Goal: Transaction & Acquisition: Book appointment/travel/reservation

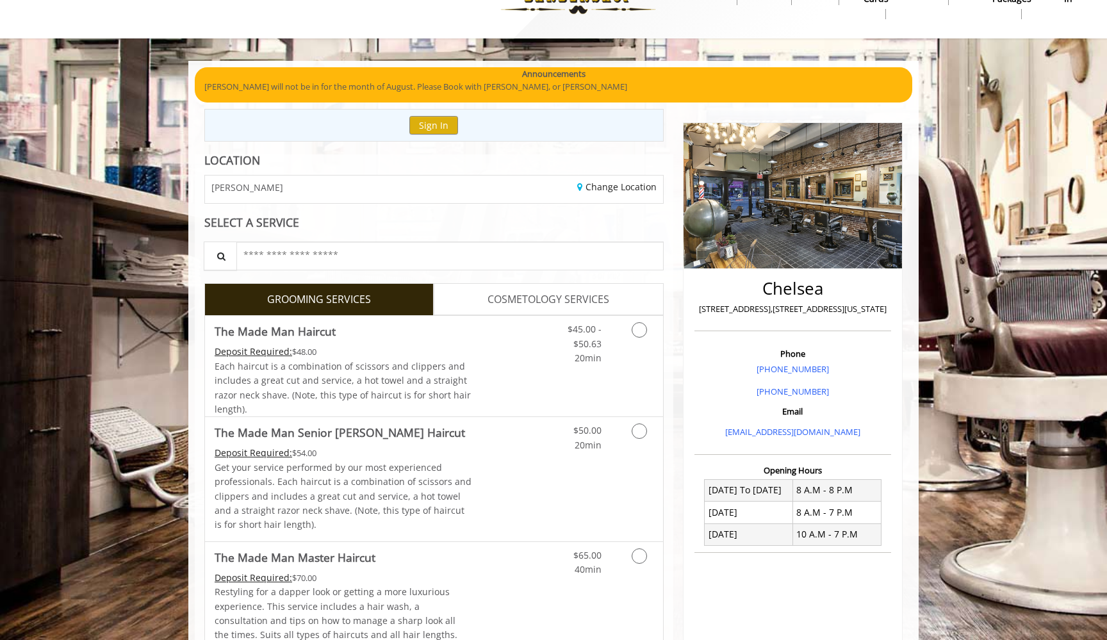
scroll to position [44, 0]
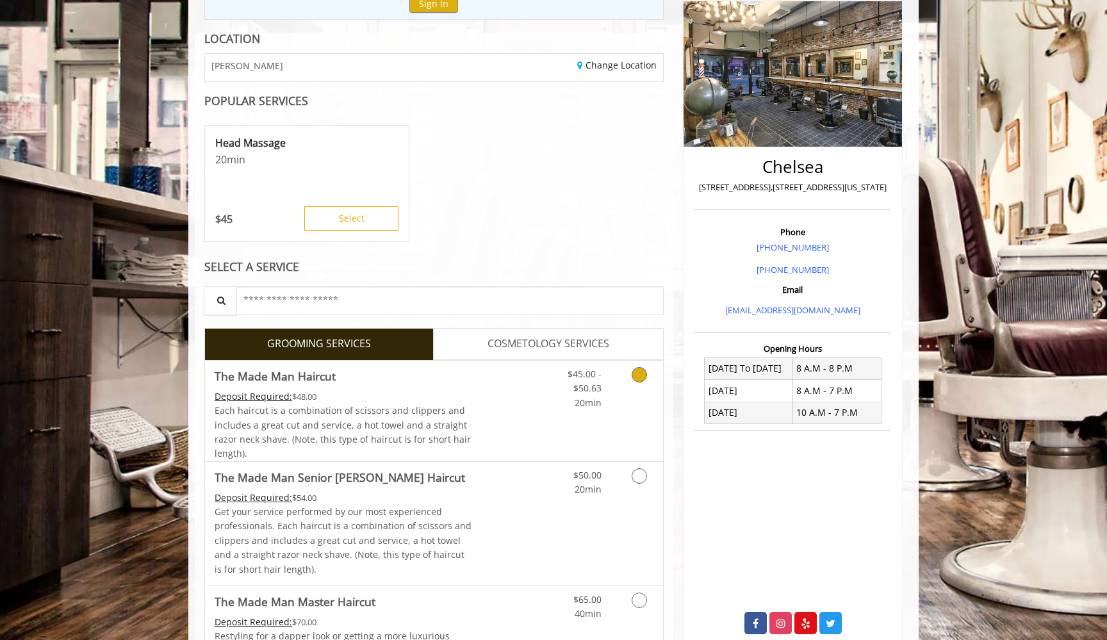
click at [481, 396] on link "Discounted Price" at bounding box center [510, 411] width 76 height 101
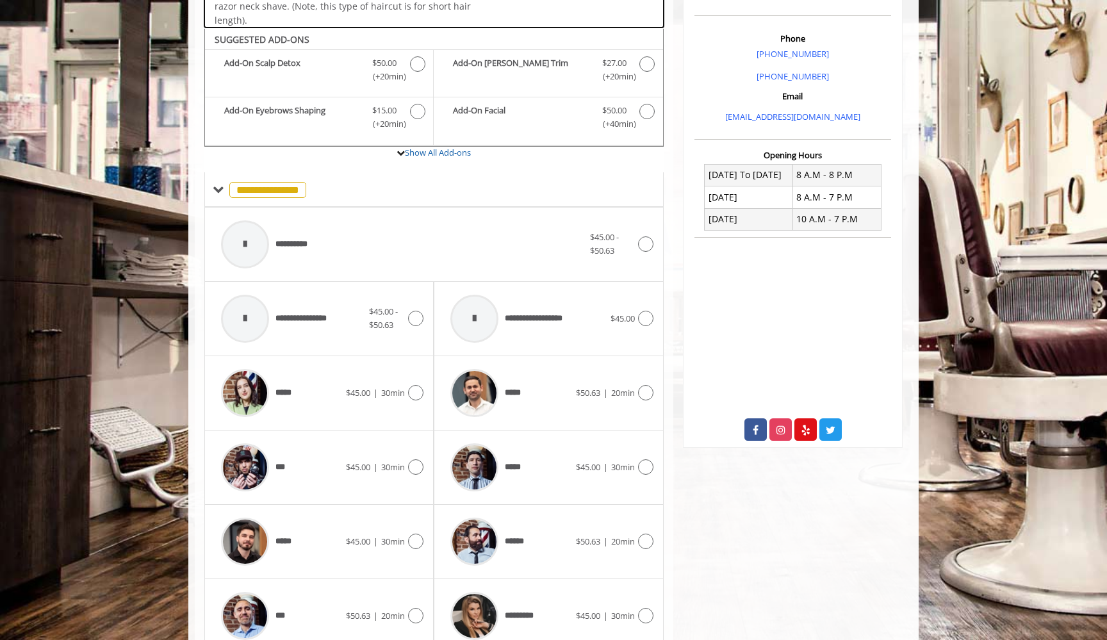
scroll to position [380, 0]
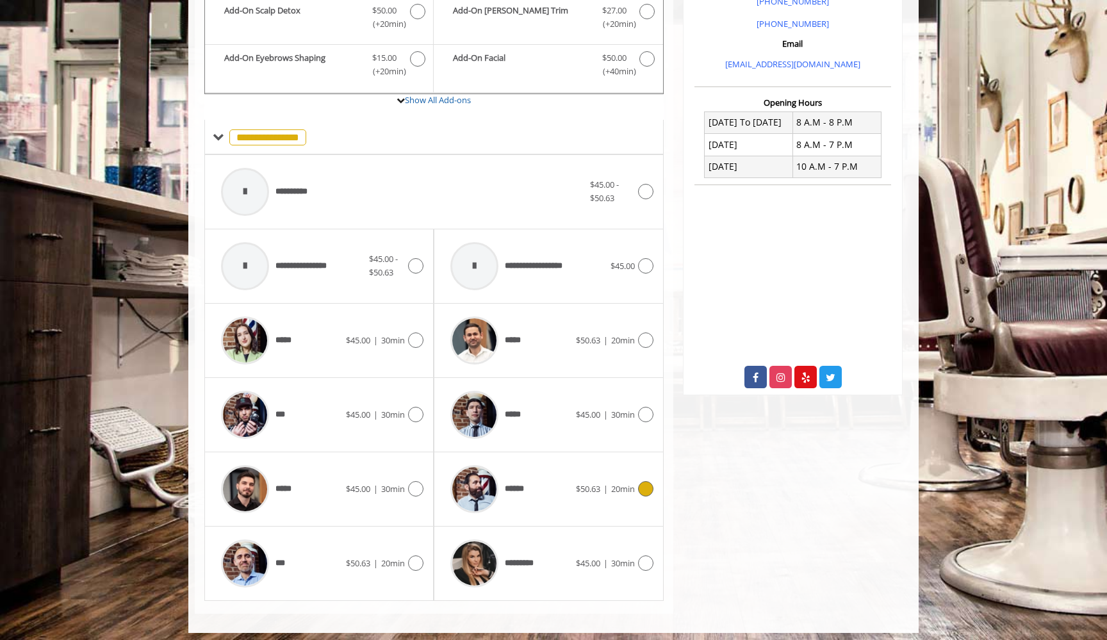
click at [491, 471] on img at bounding box center [474, 489] width 48 height 48
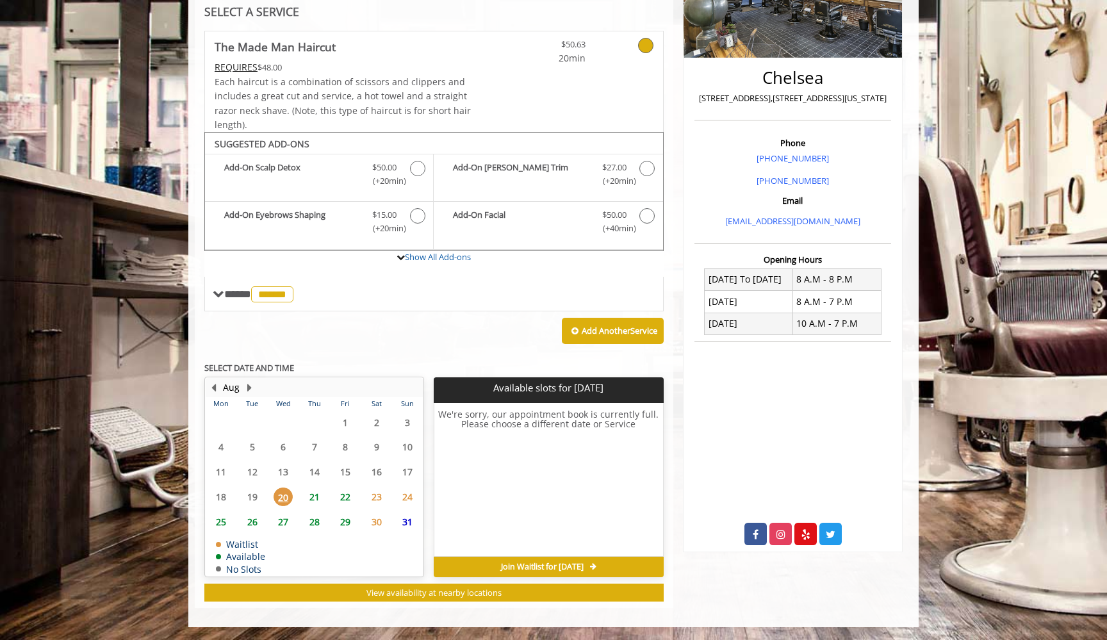
scroll to position [245, 0]
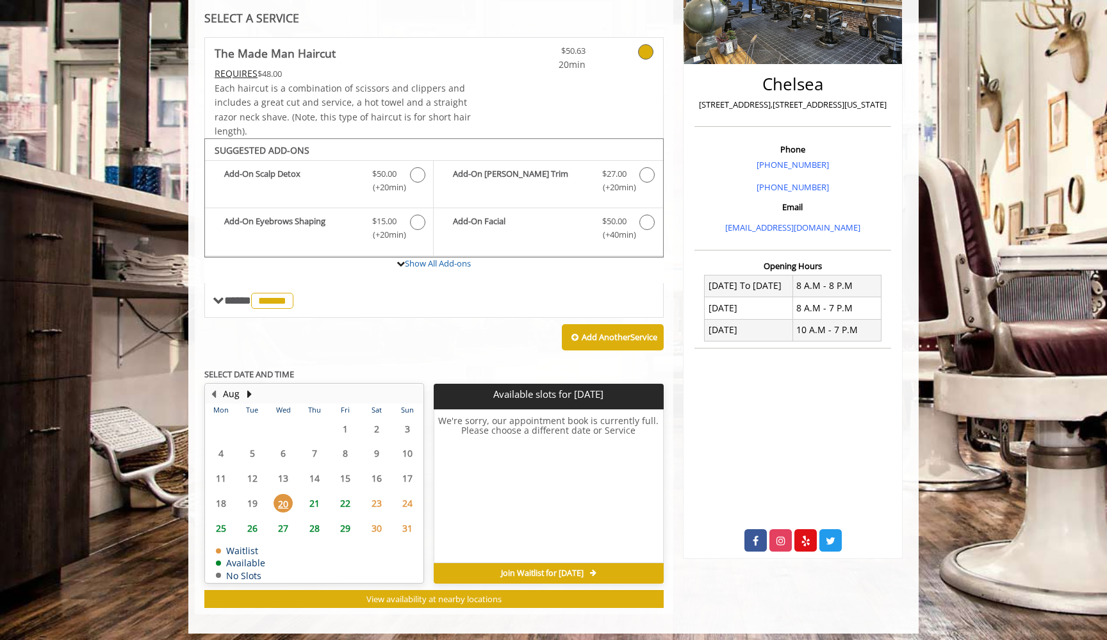
click at [318, 521] on span "28" at bounding box center [314, 528] width 19 height 19
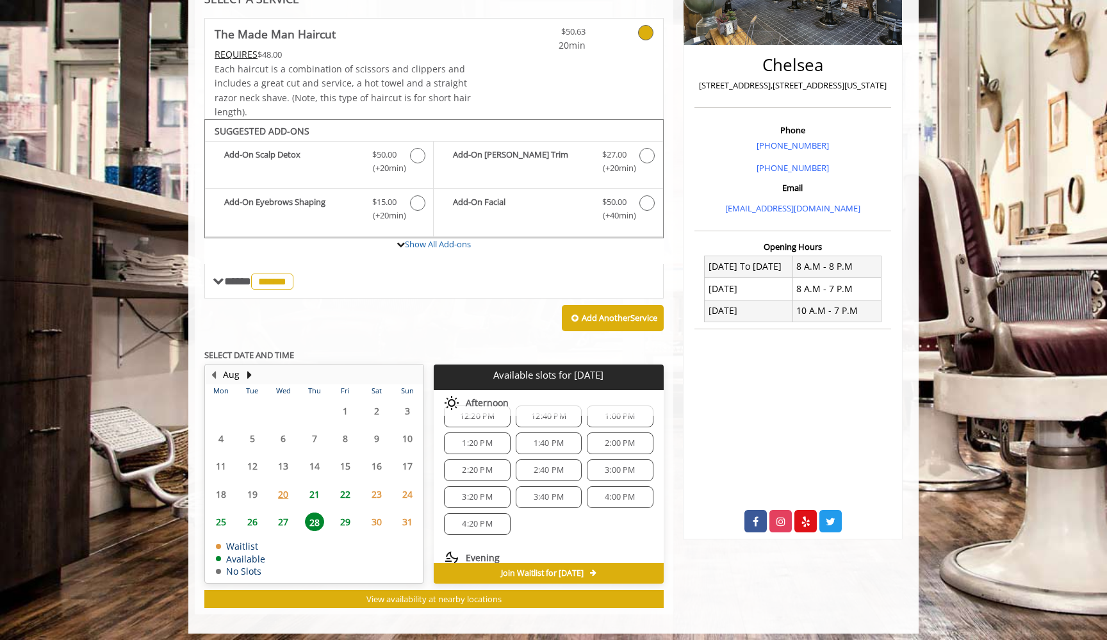
scroll to position [170, 0]
click at [488, 491] on span "3:20 PM" at bounding box center [477, 496] width 30 height 10
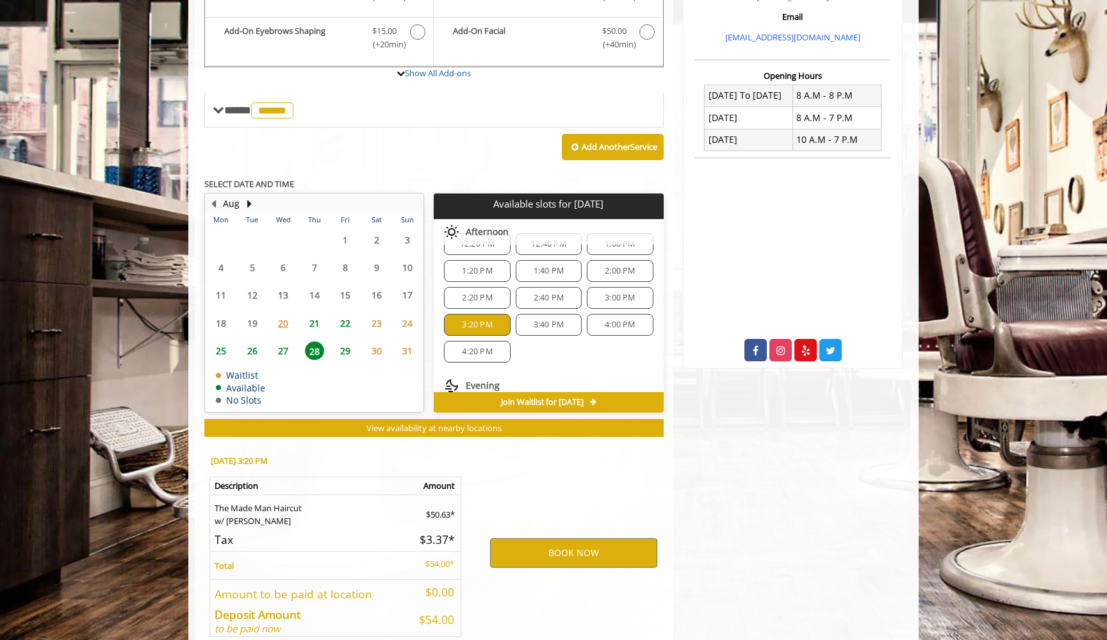
scroll to position [492, 0]
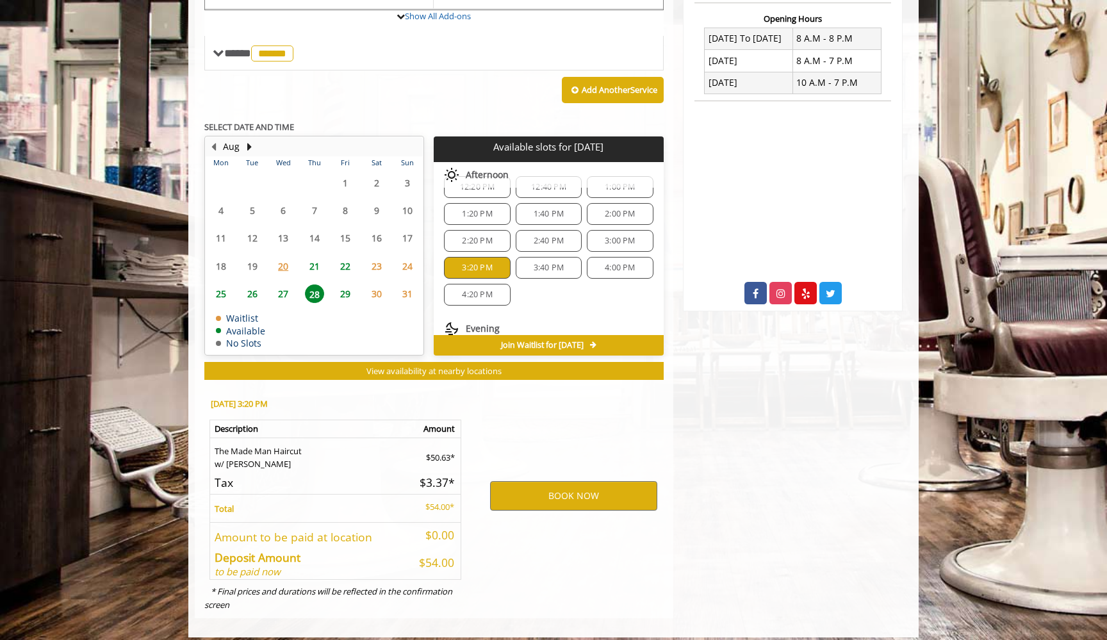
click at [551, 257] on div "3:40 PM" at bounding box center [548, 268] width 66 height 22
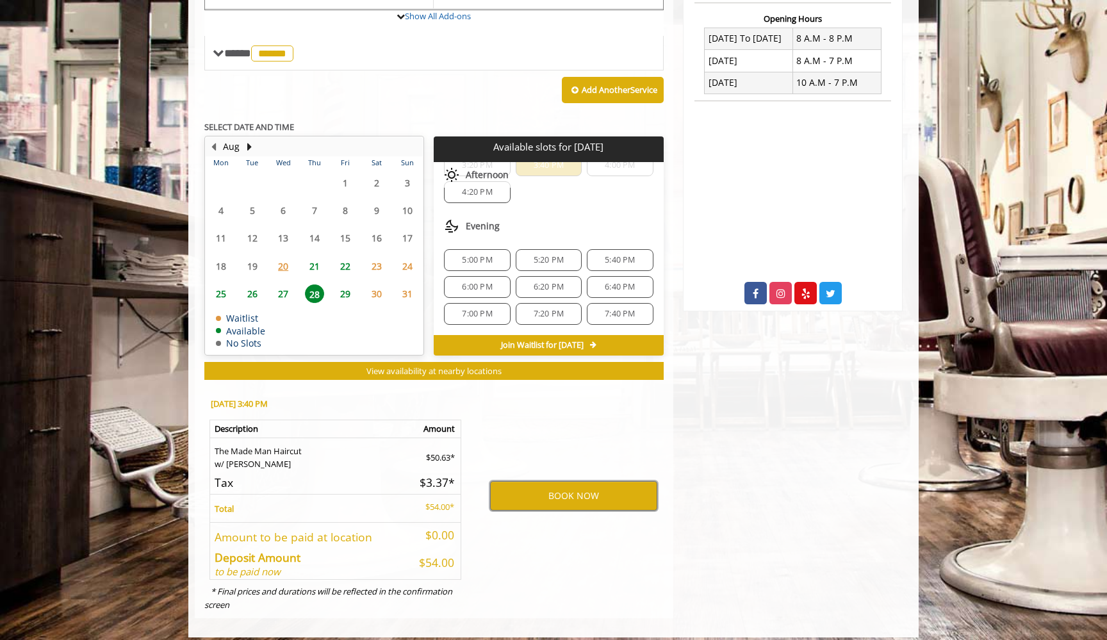
scroll to position [273, 0]
click at [569, 487] on button "BOOK NOW" at bounding box center [573, 495] width 167 height 29
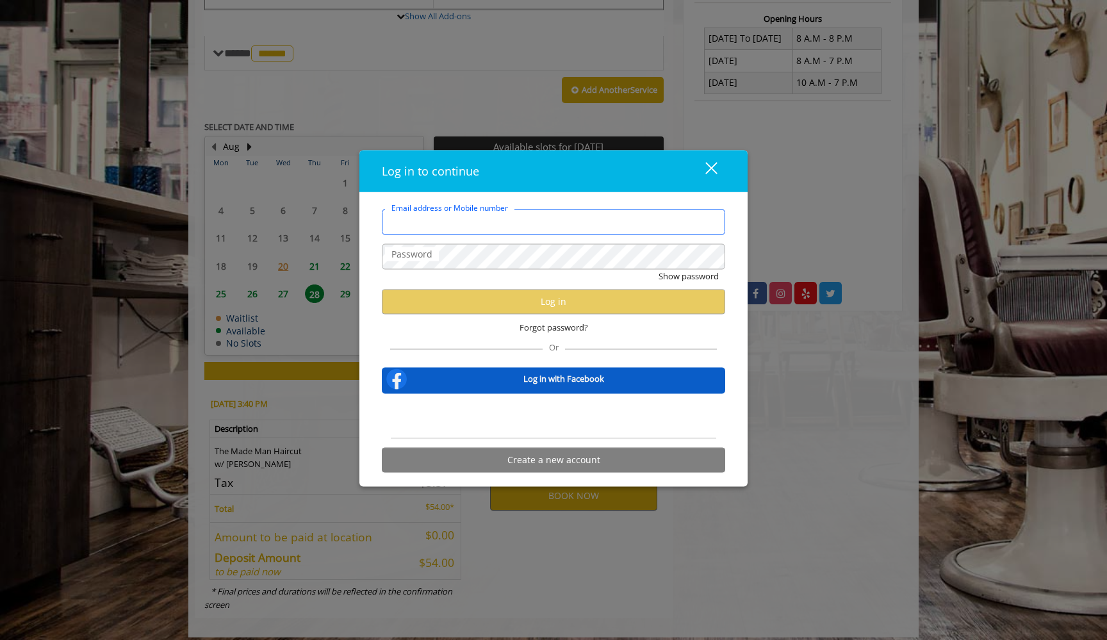
type input "**********"
click at [688, 276] on button "Show password" at bounding box center [688, 275] width 60 height 13
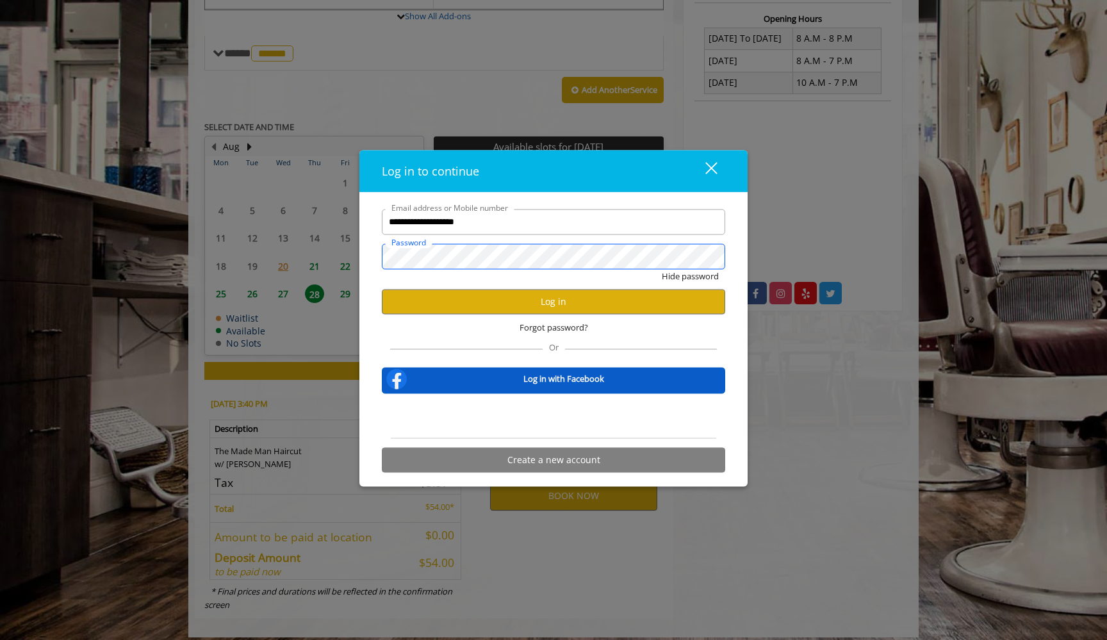
scroll to position [0, 0]
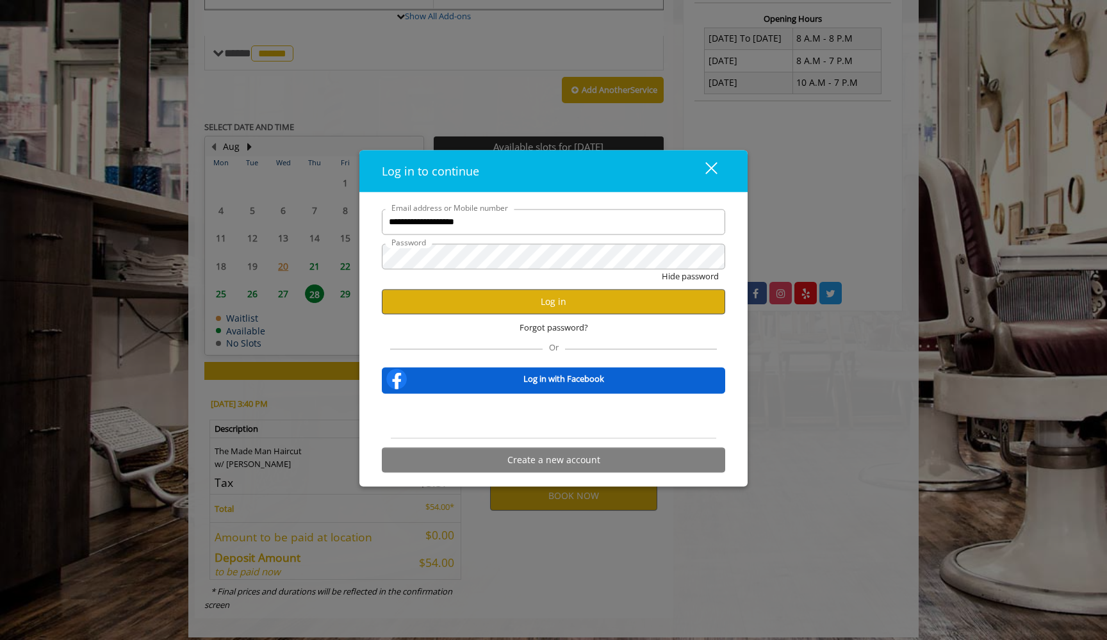
click at [555, 307] on button "Log in" at bounding box center [553, 301] width 343 height 25
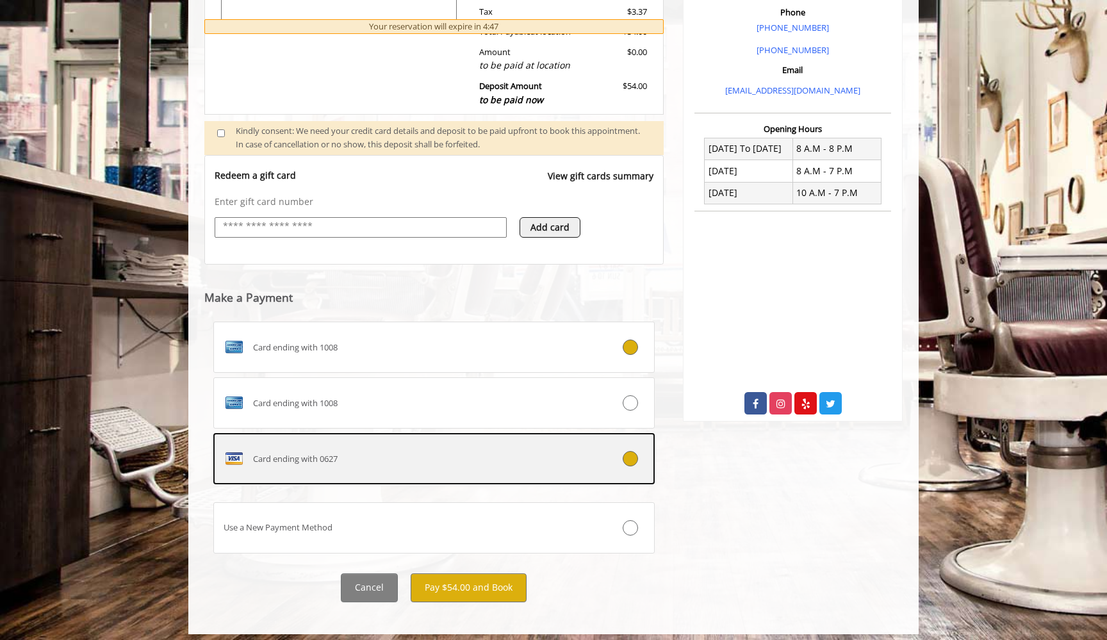
scroll to position [381, 0]
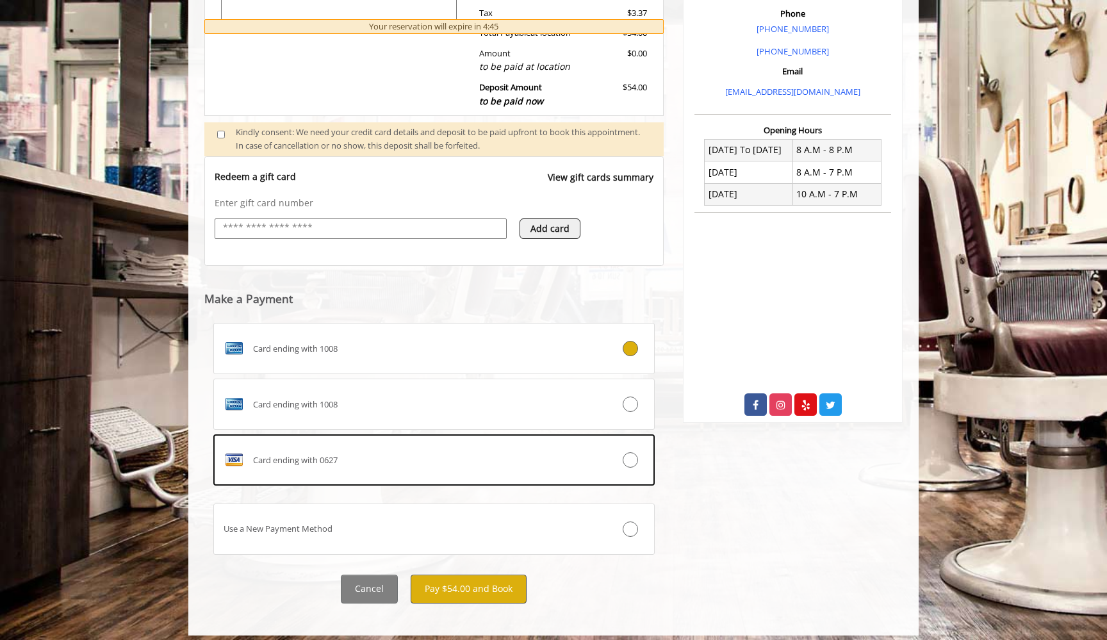
click at [424, 578] on button "Pay $54.00 and Book" at bounding box center [468, 588] width 116 height 29
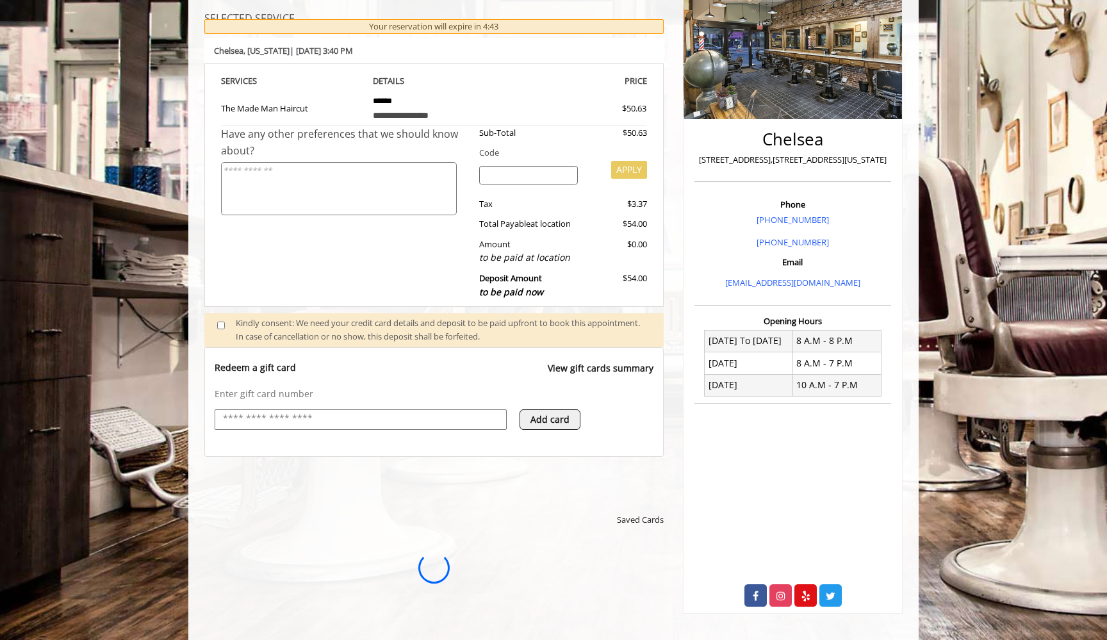
scroll to position [0, 0]
